Goal: Answer question/provide support: Answer question/provide support

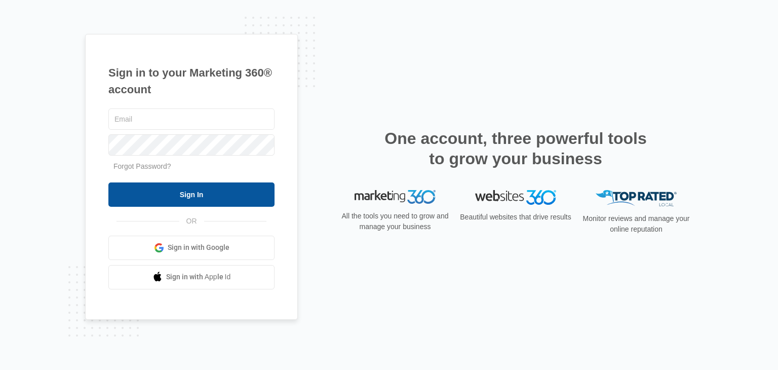
type input "[EMAIL_ADDRESS][DOMAIN_NAME]"
click at [194, 189] on input "Sign In" at bounding box center [191, 194] width 166 height 24
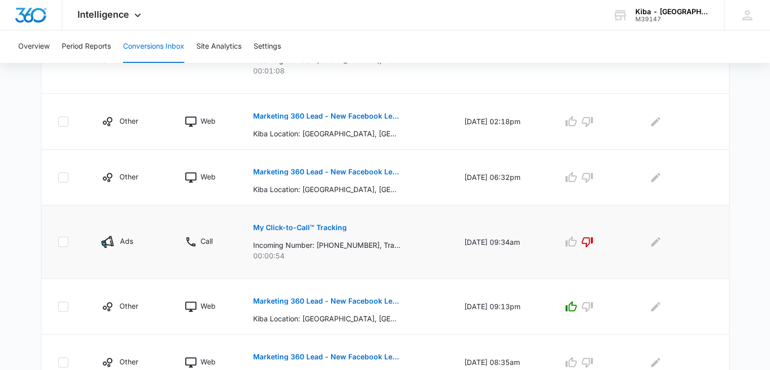
scroll to position [304, 0]
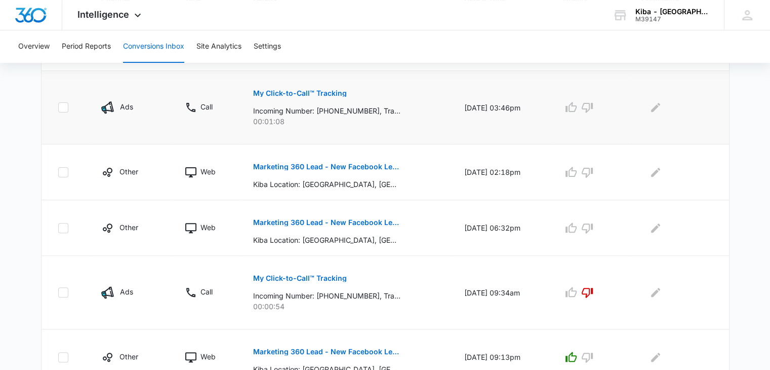
click at [316, 88] on button "My Click-to-Call™ Tracking" at bounding box center [300, 93] width 94 height 24
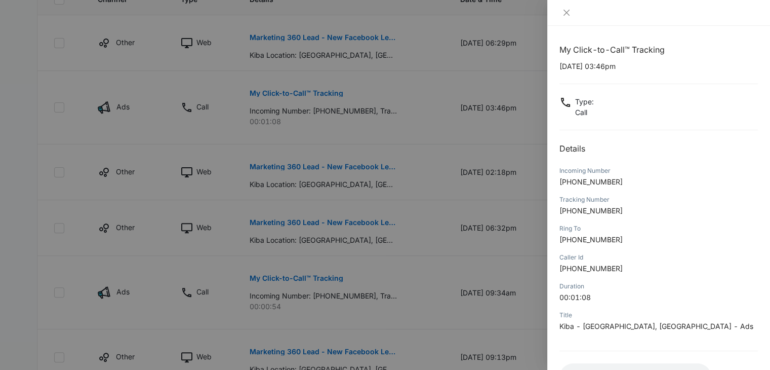
scroll to position [80, 0]
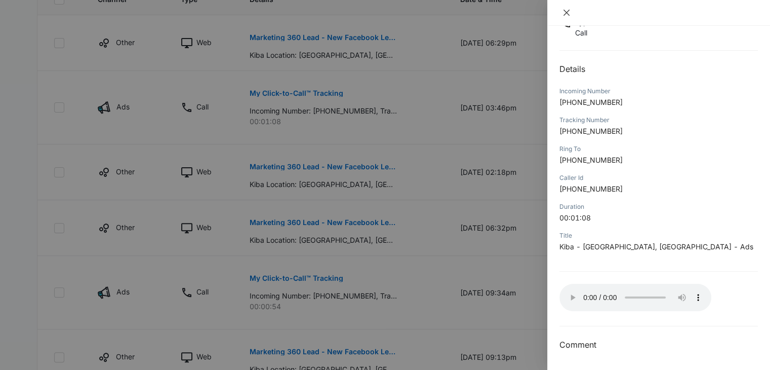
click at [565, 9] on icon "close" at bounding box center [566, 13] width 8 height 8
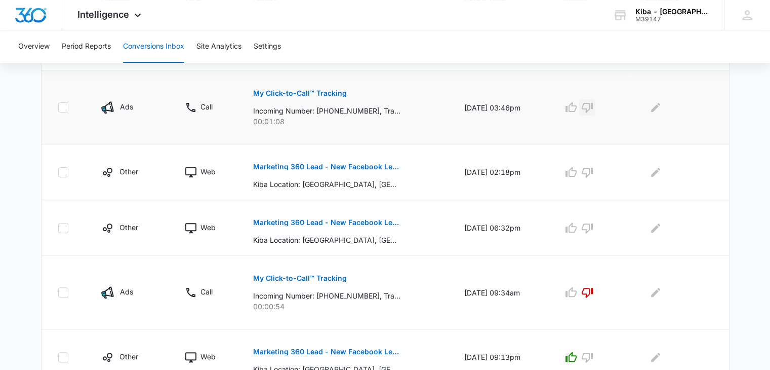
click at [593, 107] on icon "button" at bounding box center [587, 107] width 12 height 12
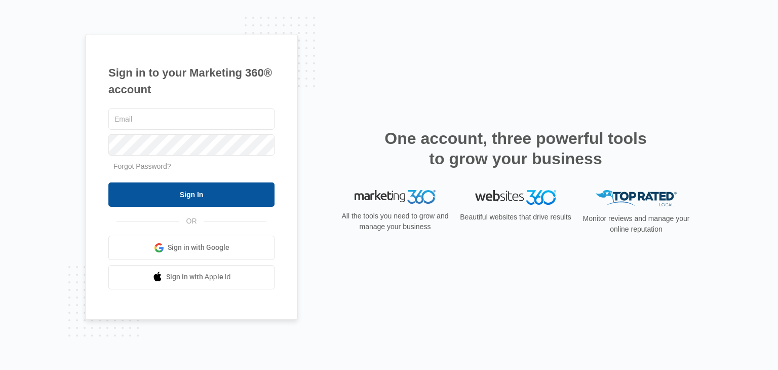
type input "[EMAIL_ADDRESS][DOMAIN_NAME]"
click at [202, 192] on input "Sign In" at bounding box center [191, 194] width 166 height 24
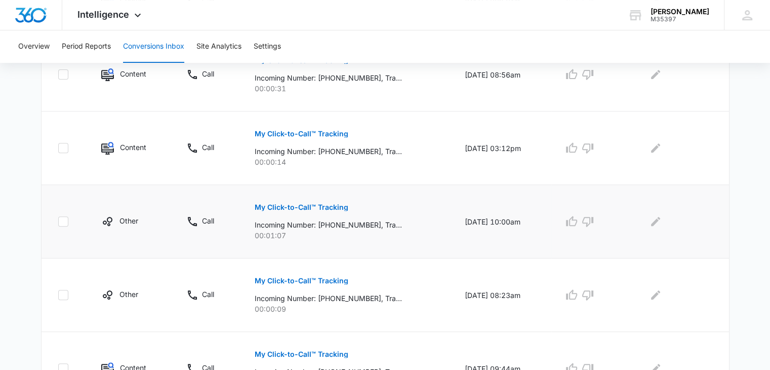
scroll to position [456, 0]
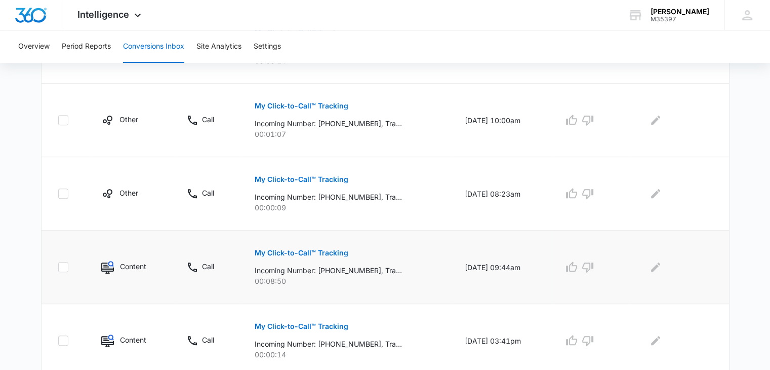
click at [288, 252] on p "My Click-to-Call™ Tracking" at bounding box center [302, 252] width 94 height 7
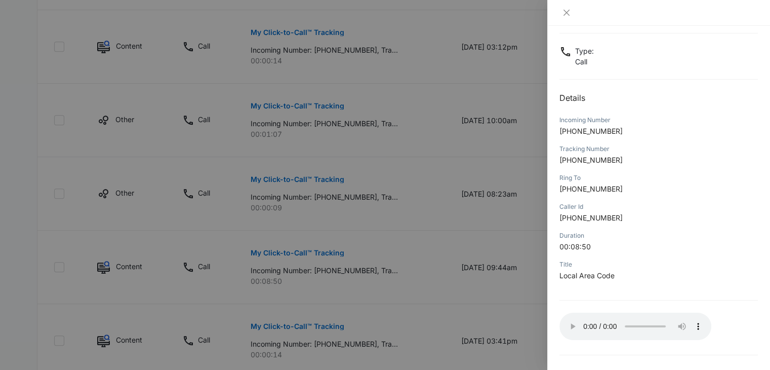
scroll to position [80, 0]
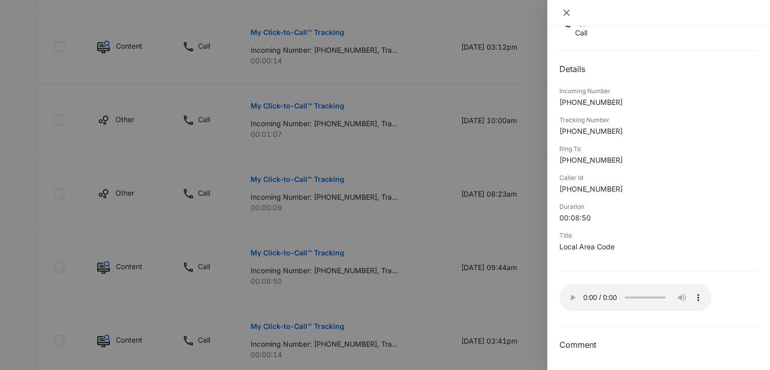
click at [565, 15] on icon "close" at bounding box center [566, 13] width 8 height 8
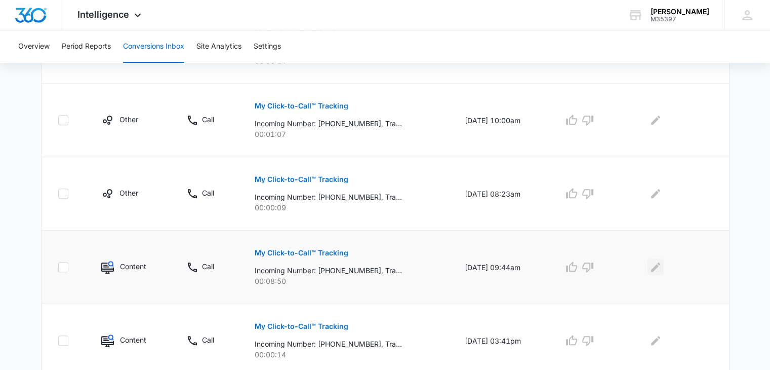
click at [659, 266] on icon "Edit Comments" at bounding box center [655, 266] width 9 height 9
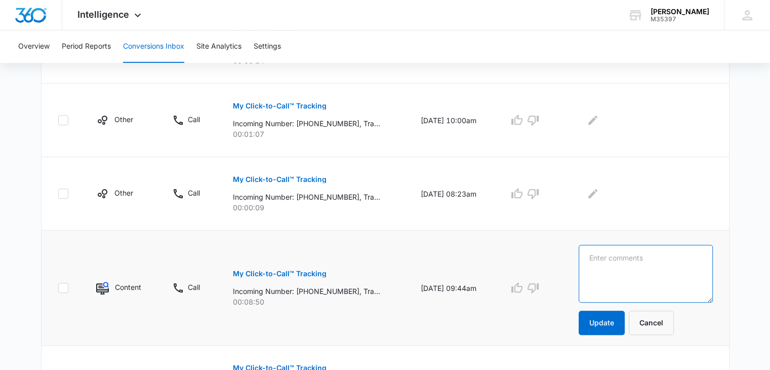
click at [659, 266] on textarea at bounding box center [646, 273] width 134 height 58
type textarea "current project"
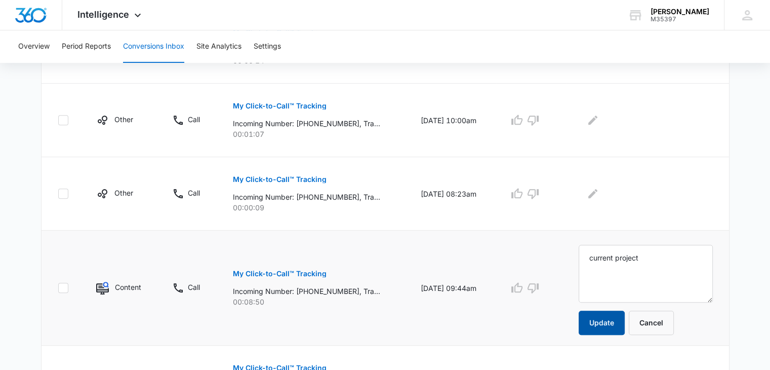
click at [616, 321] on button "Update" at bounding box center [602, 322] width 46 height 24
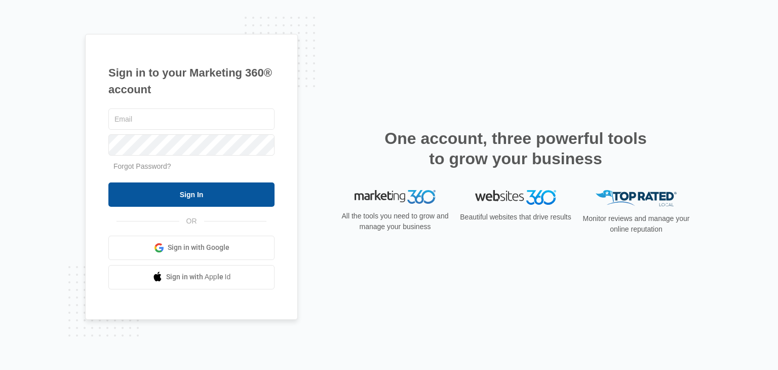
type input "[EMAIL_ADDRESS][DOMAIN_NAME]"
click at [153, 187] on input "Sign In" at bounding box center [191, 194] width 166 height 24
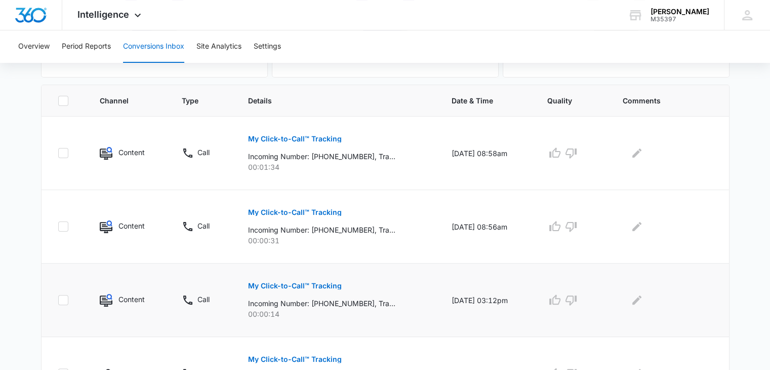
scroll to position [304, 0]
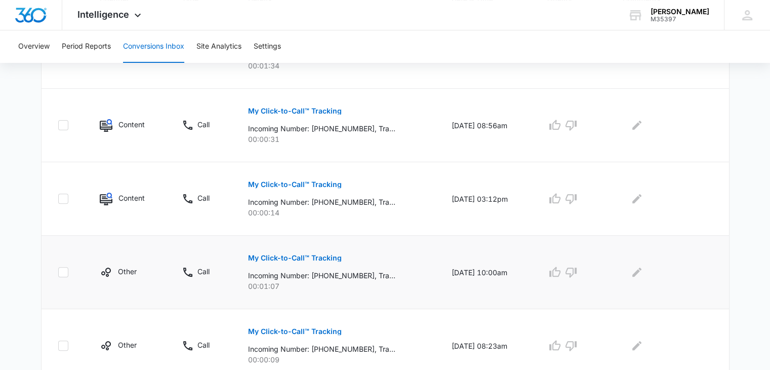
click at [298, 258] on p "My Click-to-Call™ Tracking" at bounding box center [295, 257] width 94 height 7
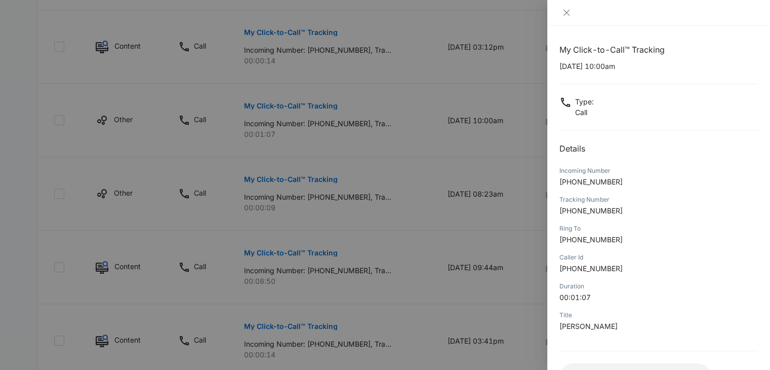
scroll to position [80, 0]
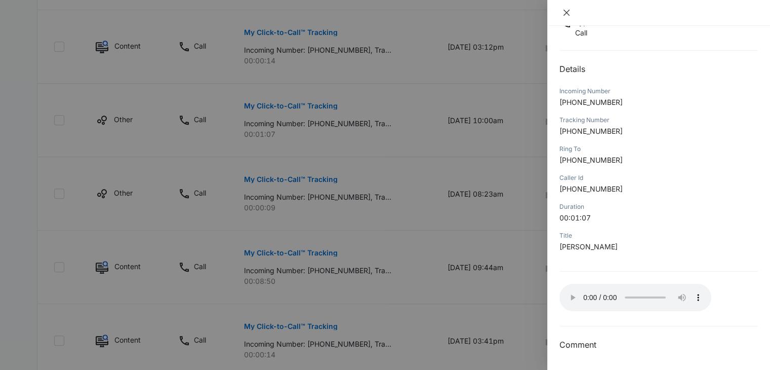
click at [568, 8] on button "Close" at bounding box center [566, 12] width 14 height 9
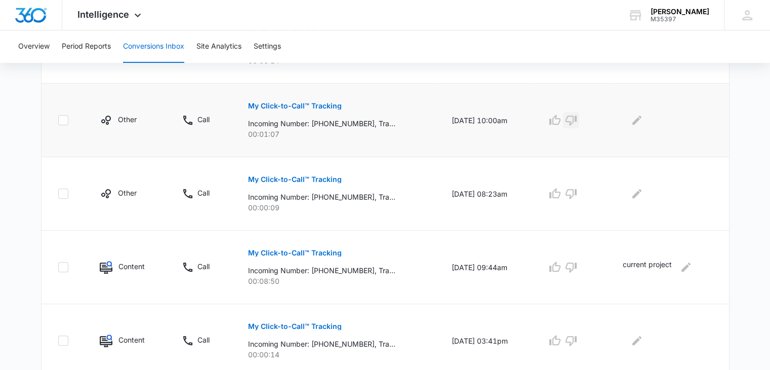
click at [577, 118] on icon "button" at bounding box center [571, 120] width 12 height 12
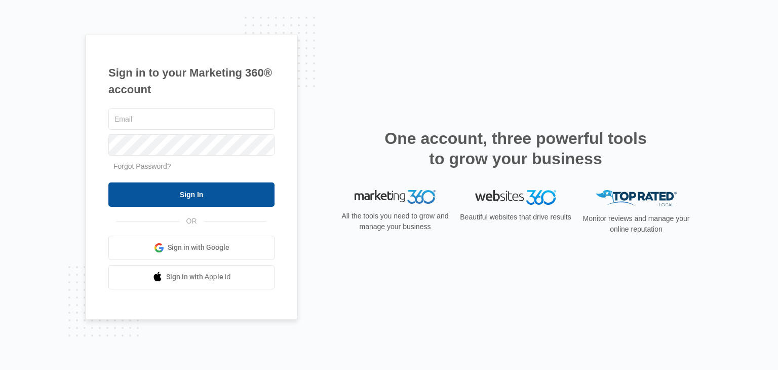
type input "[EMAIL_ADDRESS][DOMAIN_NAME]"
click at [231, 195] on input "Sign In" at bounding box center [191, 194] width 166 height 24
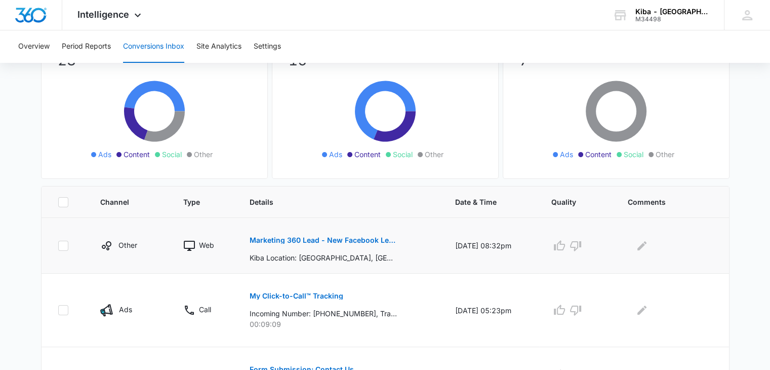
scroll to position [152, 0]
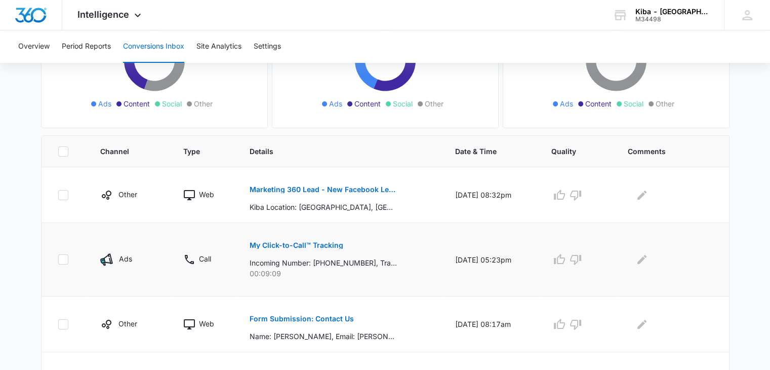
click at [299, 242] on p "My Click-to-Call™ Tracking" at bounding box center [297, 244] width 94 height 7
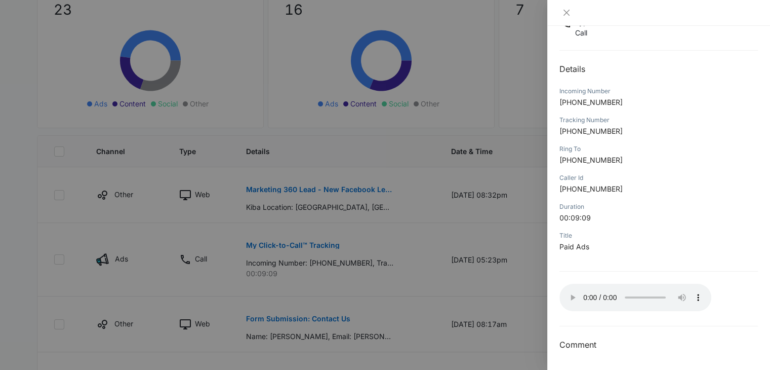
scroll to position [253, 0]
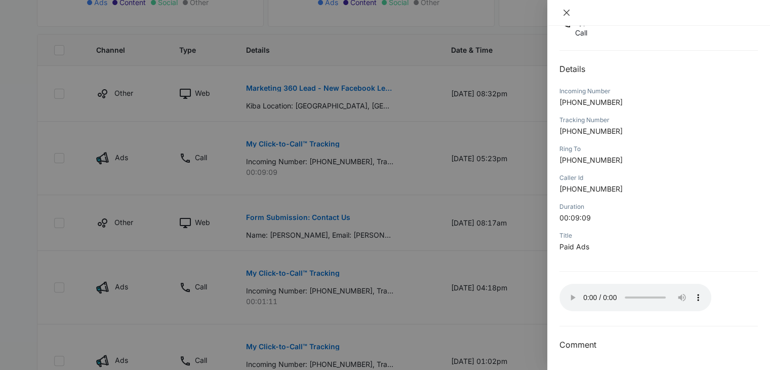
click at [565, 13] on icon "close" at bounding box center [566, 13] width 8 height 8
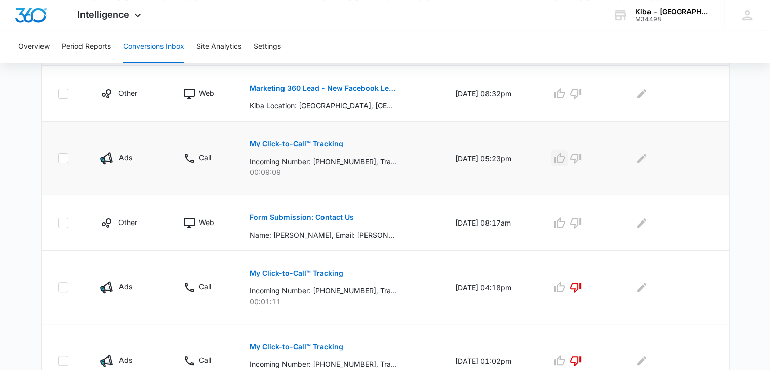
click at [565, 158] on icon "button" at bounding box center [559, 158] width 12 height 12
click at [646, 154] on icon "Edit Comments" at bounding box center [641, 157] width 9 height 9
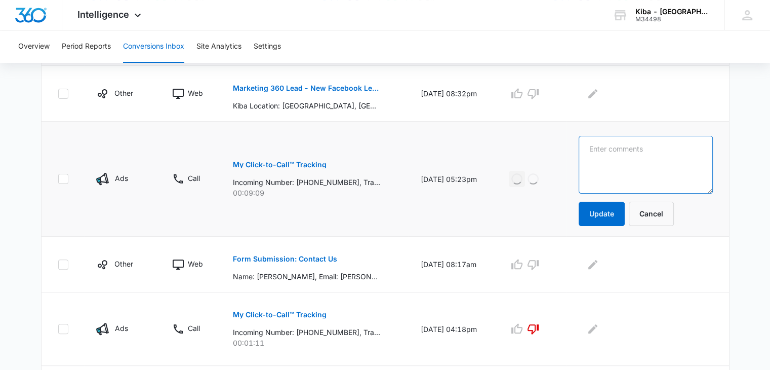
click at [646, 154] on textarea at bounding box center [646, 165] width 134 height 58
type textarea "wants hans grohe faucets."
click at [609, 221] on button "Update" at bounding box center [602, 213] width 46 height 24
click at [611, 217] on button "Update" at bounding box center [602, 213] width 46 height 24
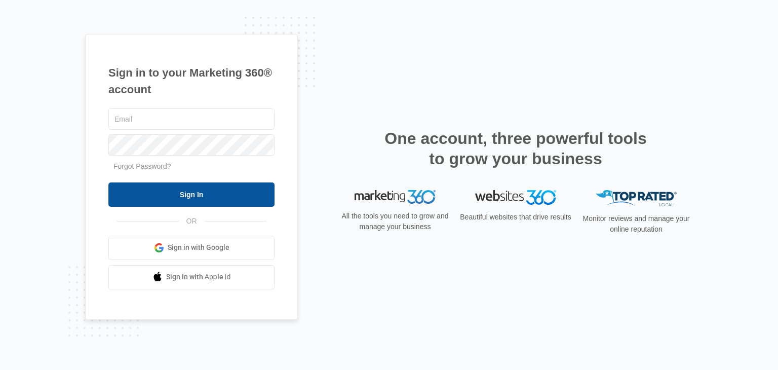
type input "[EMAIL_ADDRESS][DOMAIN_NAME]"
click at [226, 199] on input "Sign In" at bounding box center [191, 194] width 166 height 24
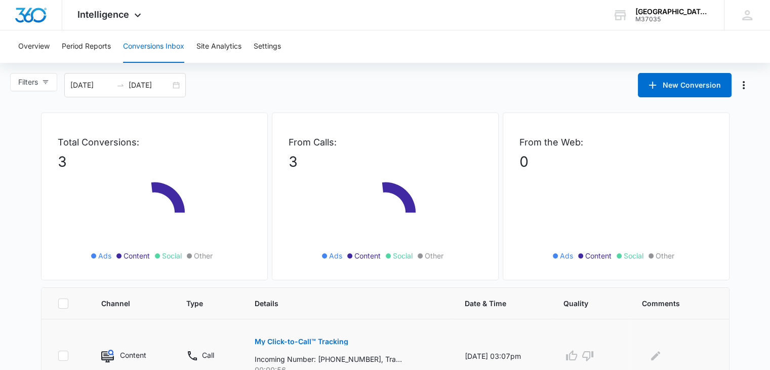
scroll to position [192, 0]
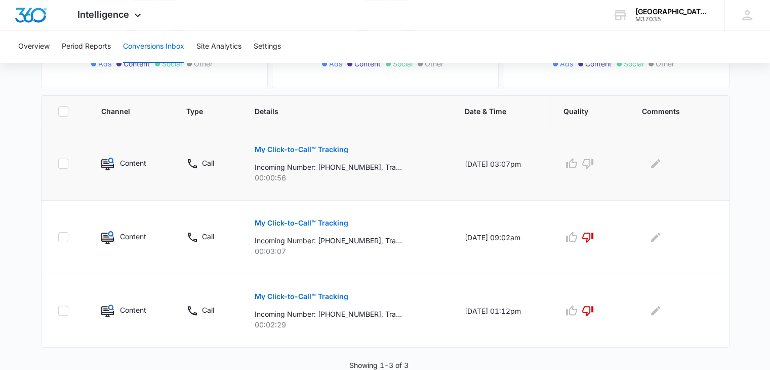
click at [307, 150] on p "My Click-to-Call™ Tracking" at bounding box center [302, 149] width 94 height 7
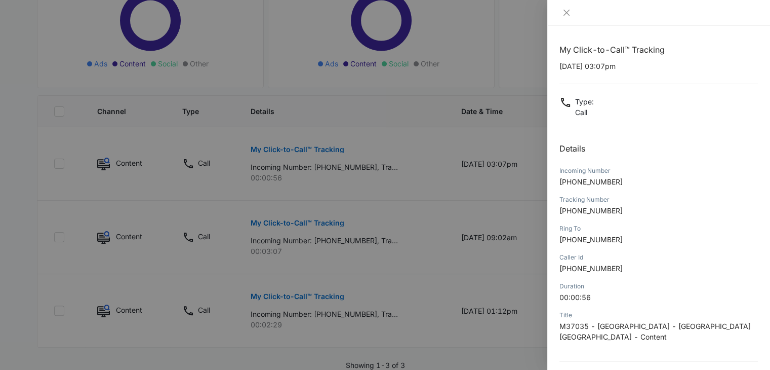
scroll to position [80, 0]
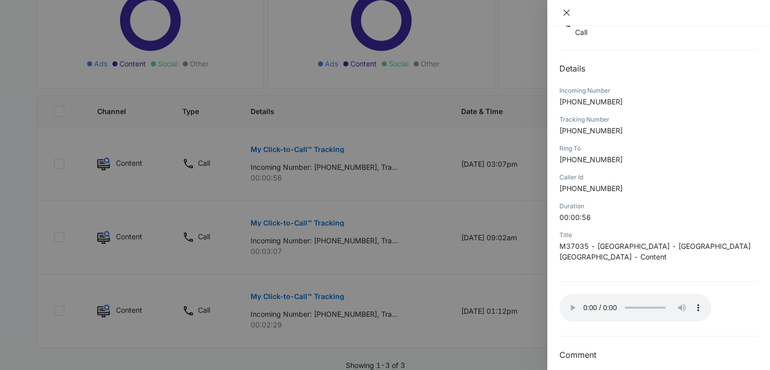
click at [565, 11] on icon "close" at bounding box center [566, 13] width 8 height 8
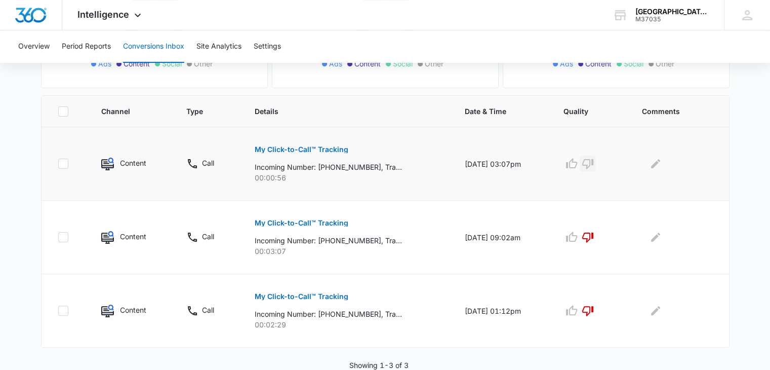
click at [592, 162] on icon "button" at bounding box center [588, 163] width 12 height 12
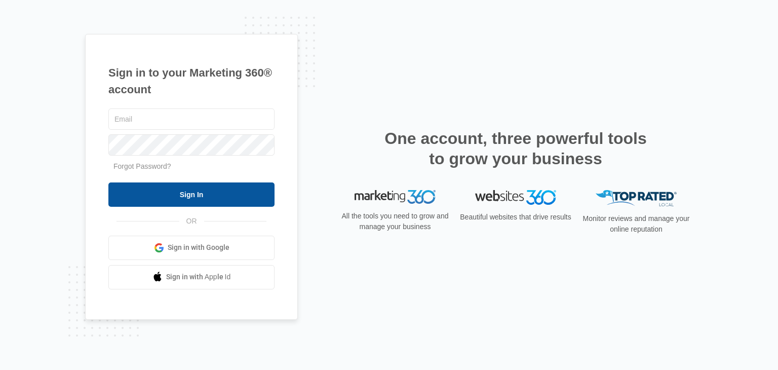
type input "[EMAIL_ADDRESS][DOMAIN_NAME]"
click at [244, 187] on input "Sign In" at bounding box center [191, 194] width 166 height 24
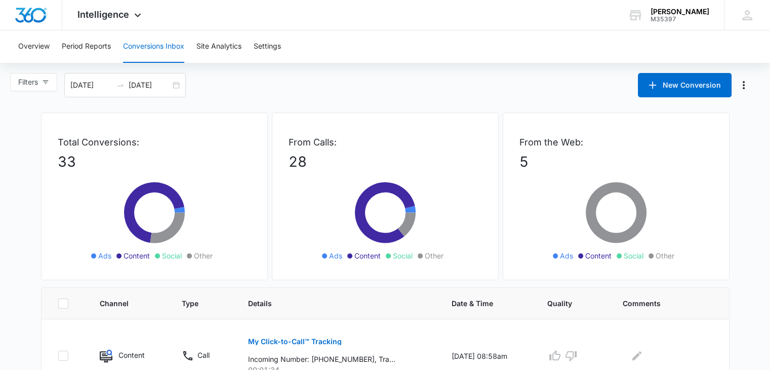
scroll to position [152, 0]
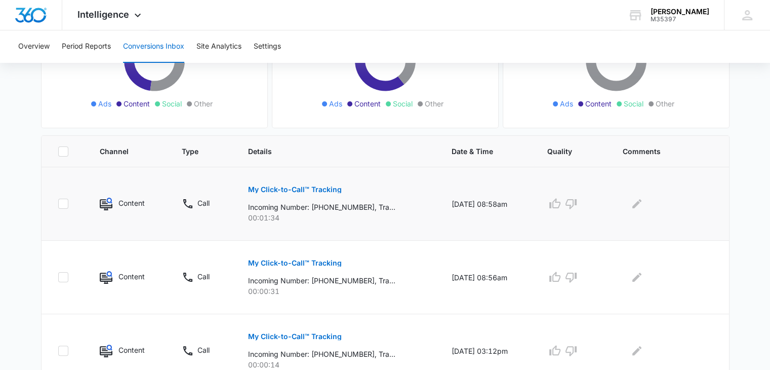
click at [285, 189] on p "My Click-to-Call™ Tracking" at bounding box center [295, 189] width 94 height 7
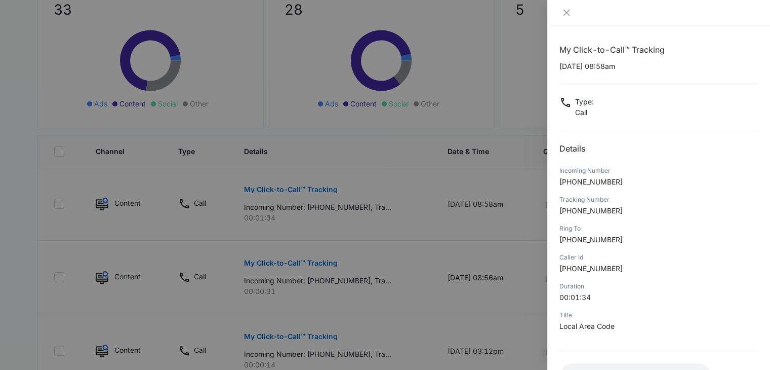
scroll to position [80, 0]
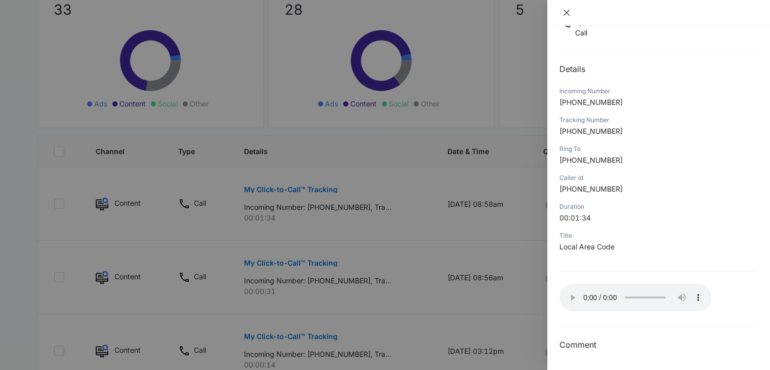
click at [566, 12] on icon "close" at bounding box center [566, 13] width 6 height 6
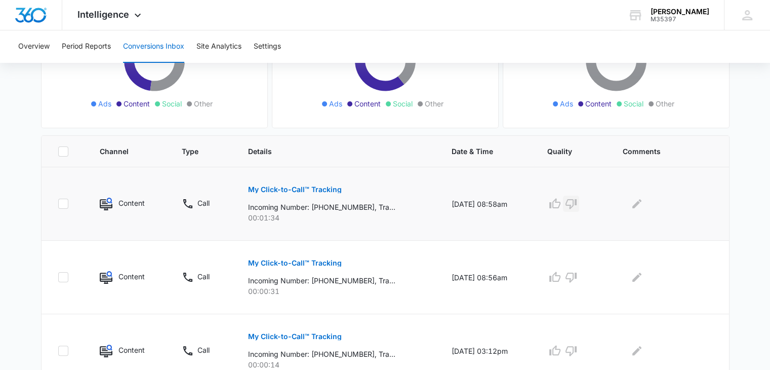
click at [577, 200] on icon "button" at bounding box center [571, 203] width 12 height 12
